Goal: Information Seeking & Learning: Check status

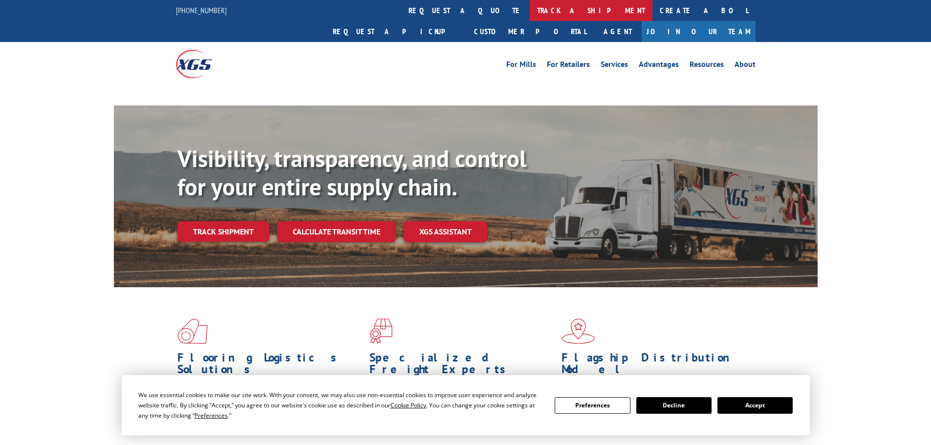
click at [530, 8] on link "track a shipment" at bounding box center [591, 10] width 123 height 21
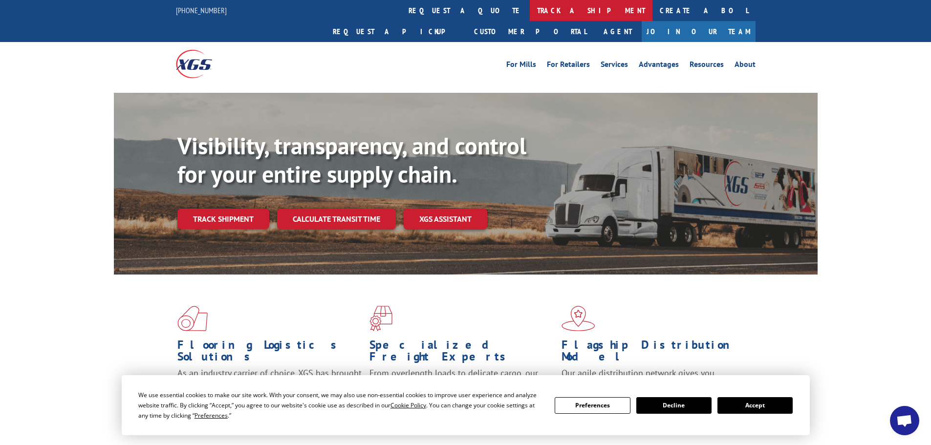
click at [530, 15] on link "track a shipment" at bounding box center [591, 10] width 123 height 21
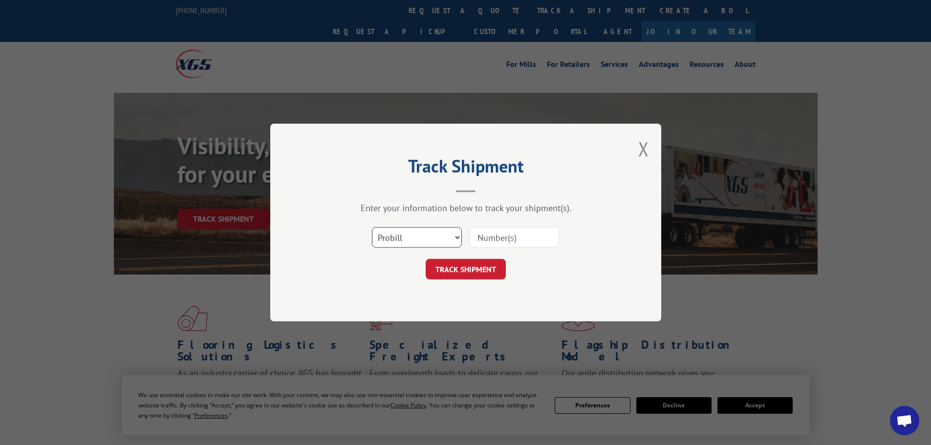
click at [420, 242] on select "Select category... Probill BOL PO" at bounding box center [417, 237] width 90 height 21
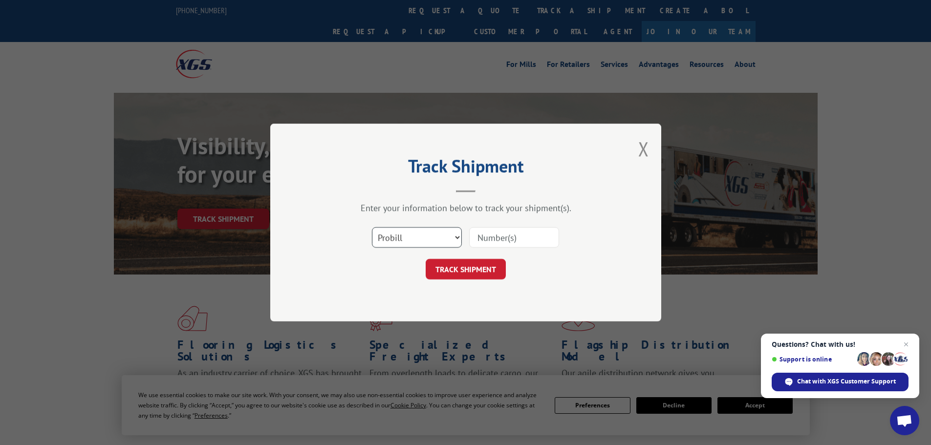
select select "bol"
click at [372, 227] on select "Select category... Probill BOL PO" at bounding box center [417, 237] width 90 height 21
click at [503, 237] on input at bounding box center [514, 237] width 90 height 21
paste input "5560173"
type input "5560173"
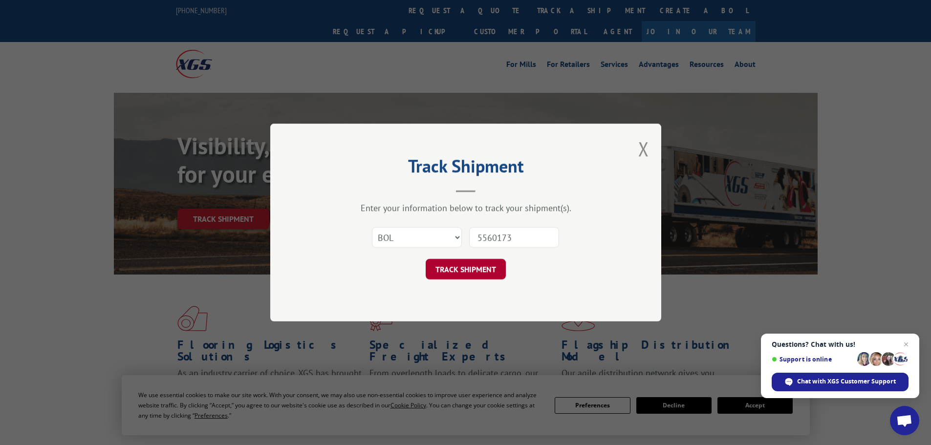
click at [477, 275] on button "TRACK SHIPMENT" at bounding box center [466, 269] width 80 height 21
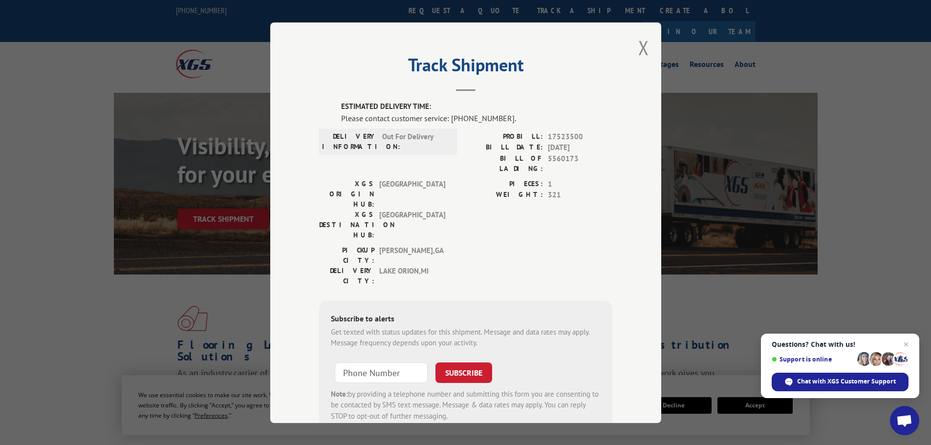
click at [724, 123] on div "Track Shipment ESTIMATED DELIVERY TIME: Please contact customer service: [PHONE…" at bounding box center [465, 222] width 931 height 445
